Goal: Information Seeking & Learning: Learn about a topic

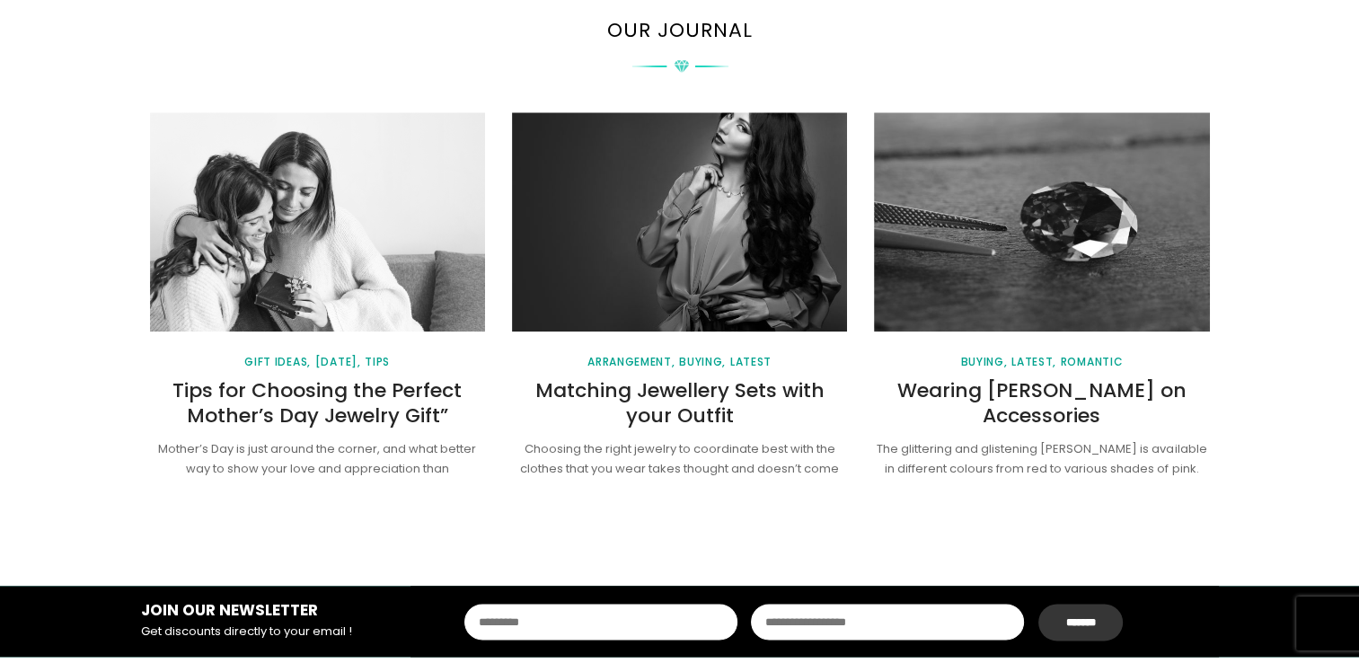
scroll to position [2528, 0]
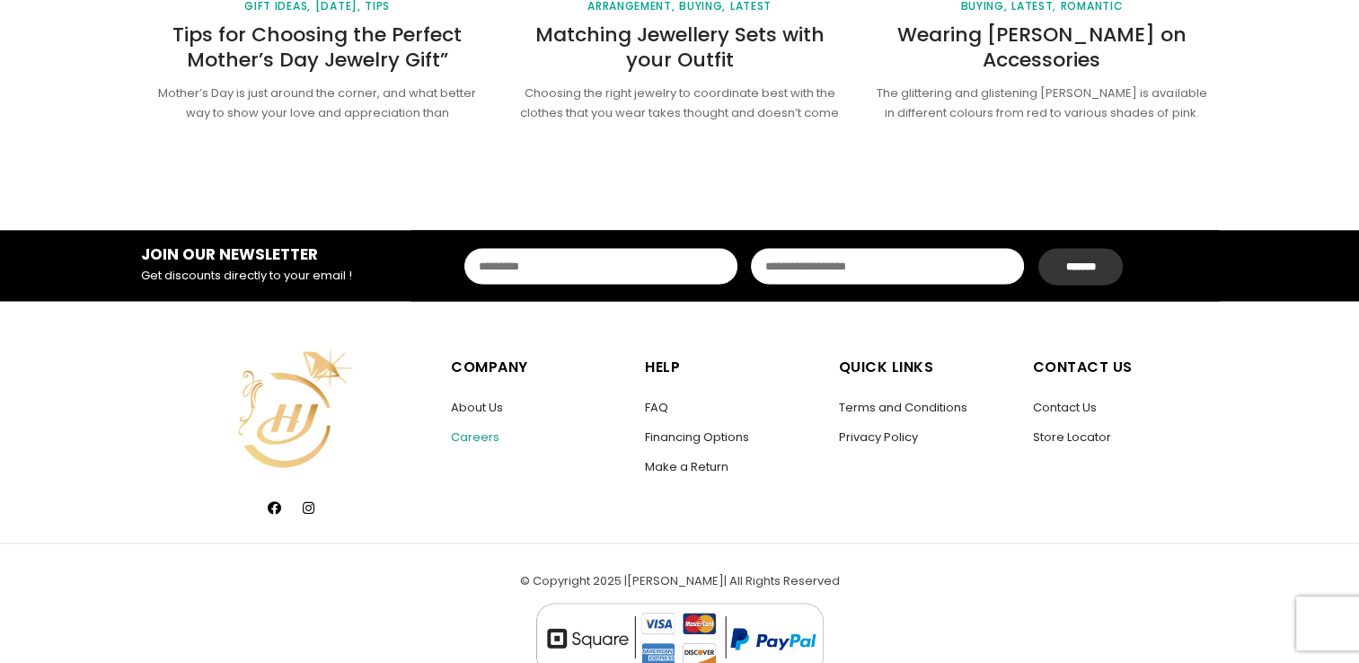
click at [474, 434] on link "Careers" at bounding box center [475, 436] width 48 height 17
click at [471, 406] on link "About Us" at bounding box center [477, 407] width 52 height 17
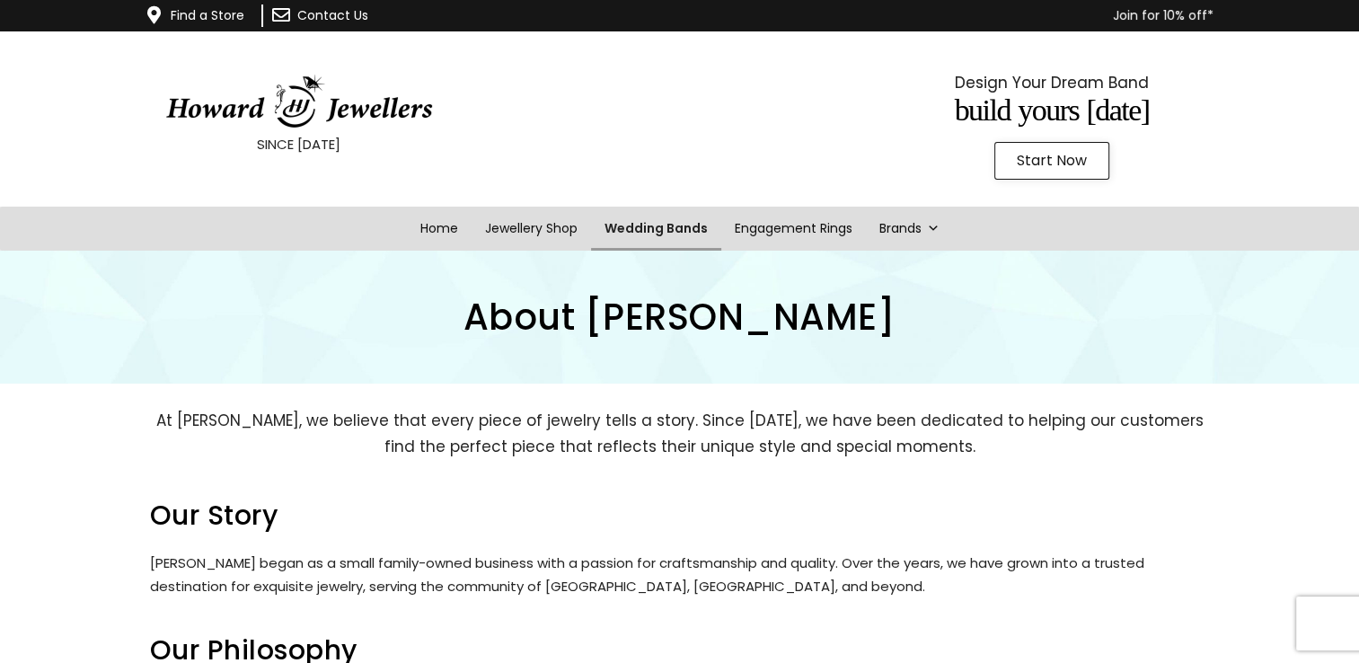
click at [636, 228] on link "Wedding Bands" at bounding box center [656, 229] width 130 height 44
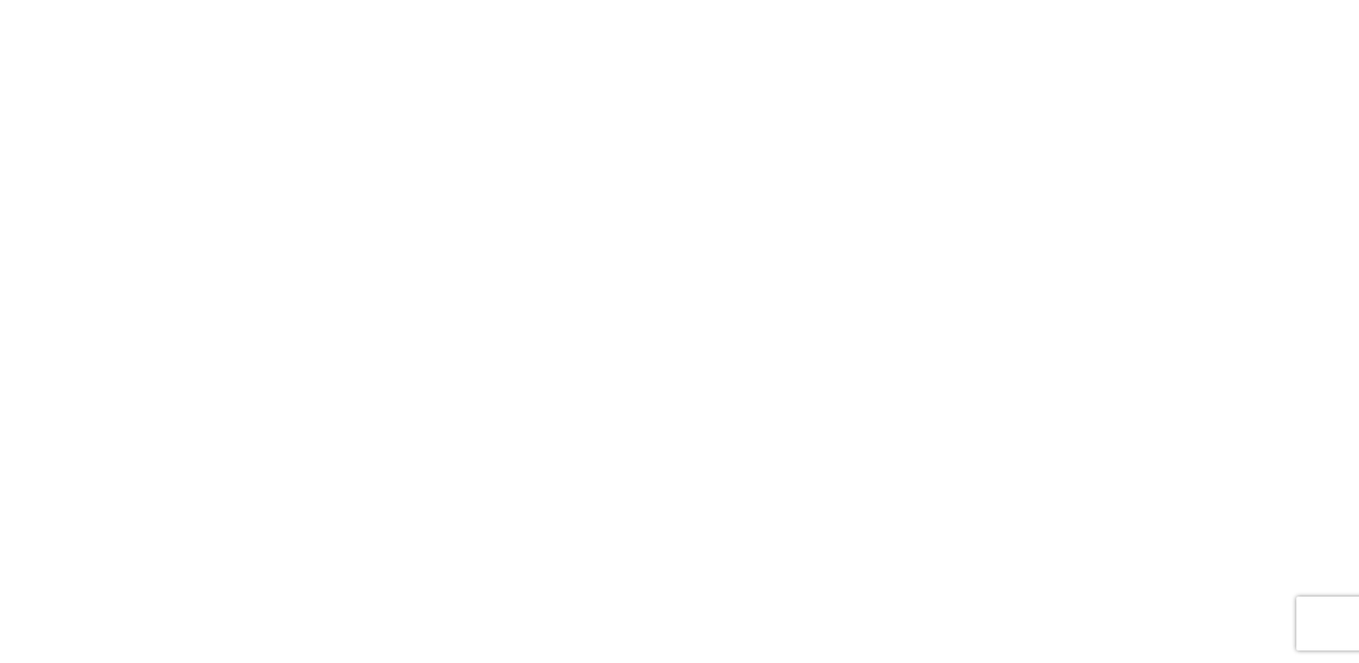
scroll to position [1575, 0]
